Goal: Communication & Community: Answer question/provide support

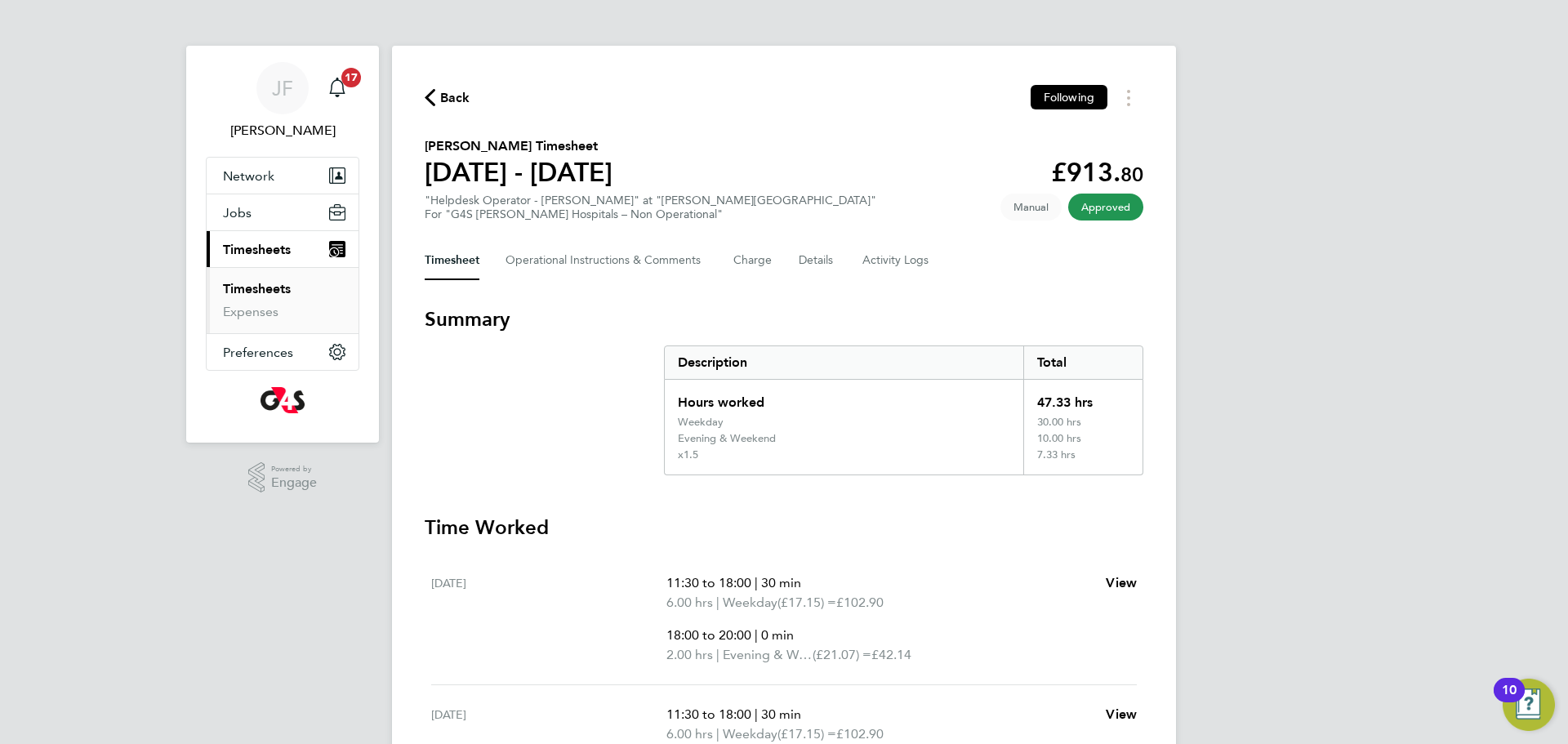
click at [267, 288] on link "Timesheets" at bounding box center [257, 289] width 68 height 16
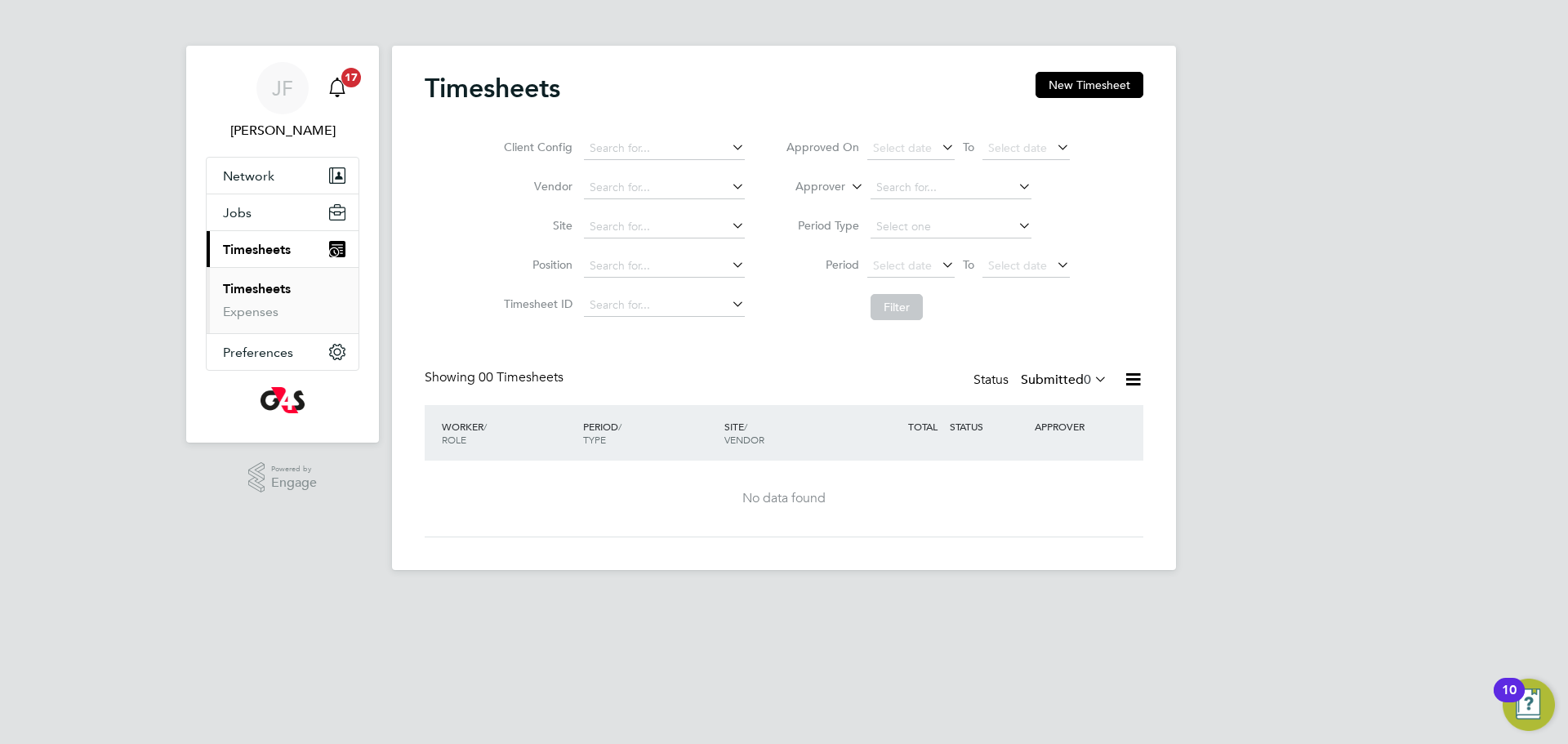
click at [334, 92] on icon "Main navigation" at bounding box center [337, 86] width 16 height 16
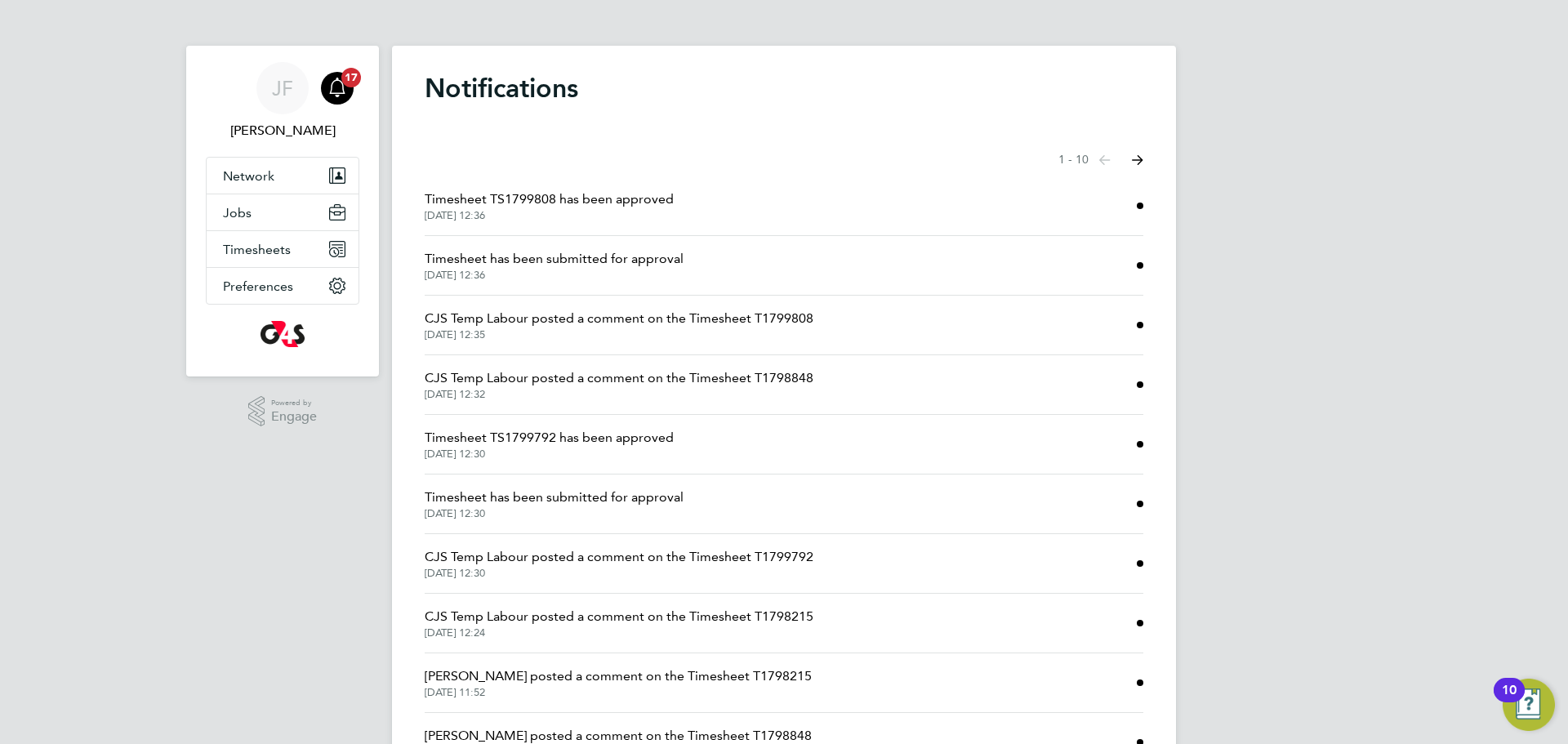
click at [693, 382] on span "CJS Temp Labour posted a comment on the Timesheet T1798848" at bounding box center [619, 378] width 388 height 19
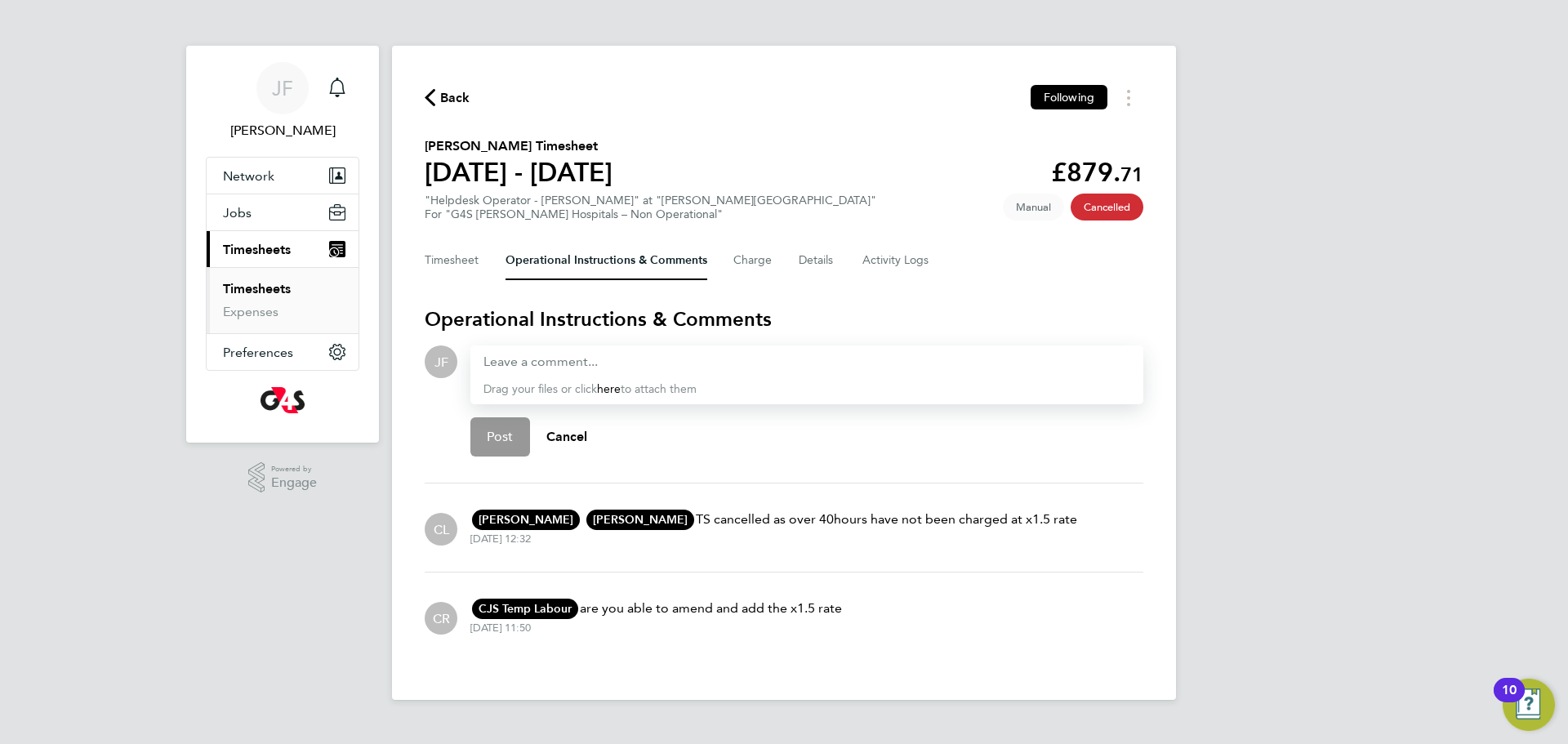
click at [430, 97] on icon "button" at bounding box center [430, 97] width 11 height 17
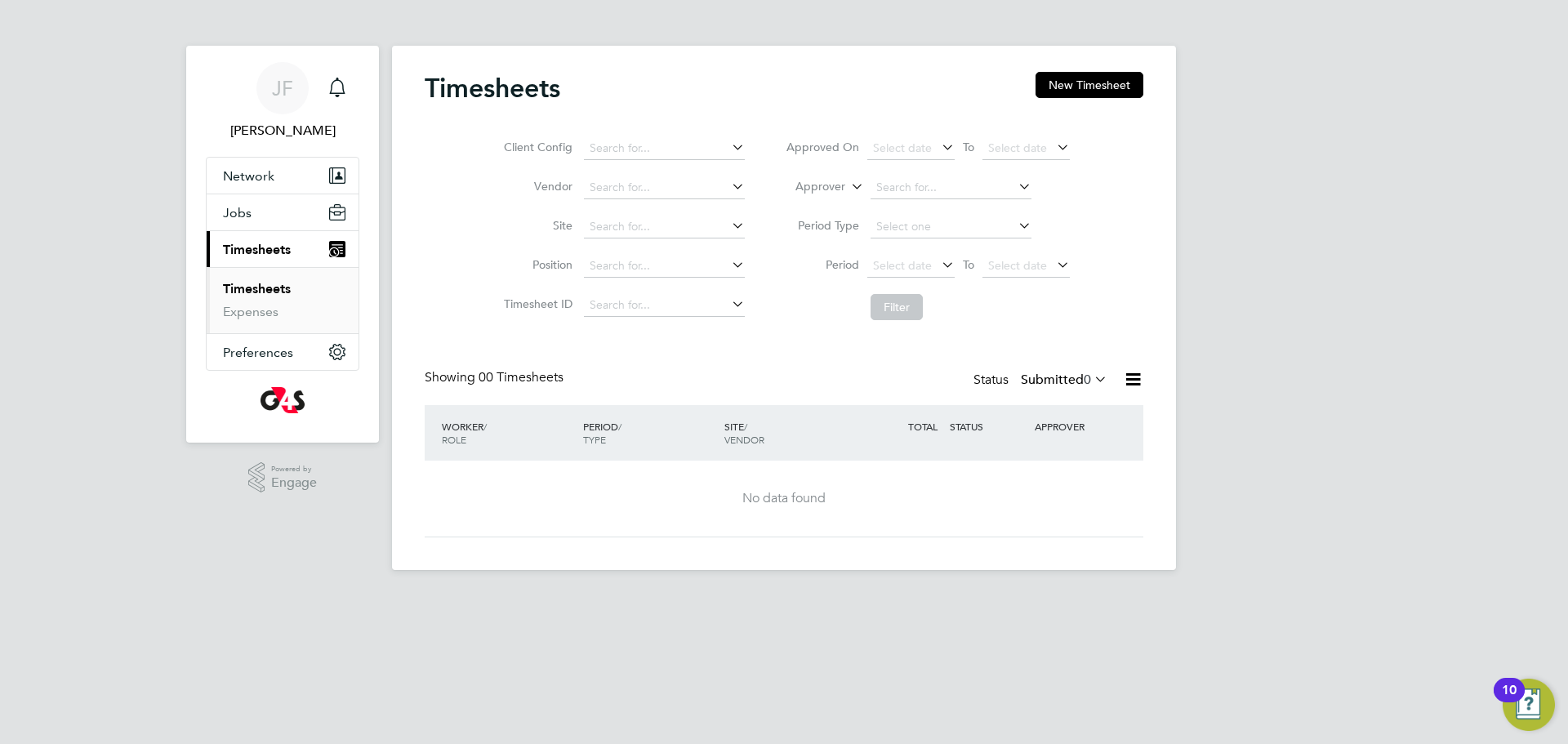
click at [253, 292] on link "Timesheets" at bounding box center [257, 289] width 68 height 16
click at [242, 313] on link "Expenses" at bounding box center [250, 311] width 56 height 16
click at [250, 293] on link "Timesheets" at bounding box center [257, 289] width 68 height 16
